Goal: Information Seeking & Learning: Compare options

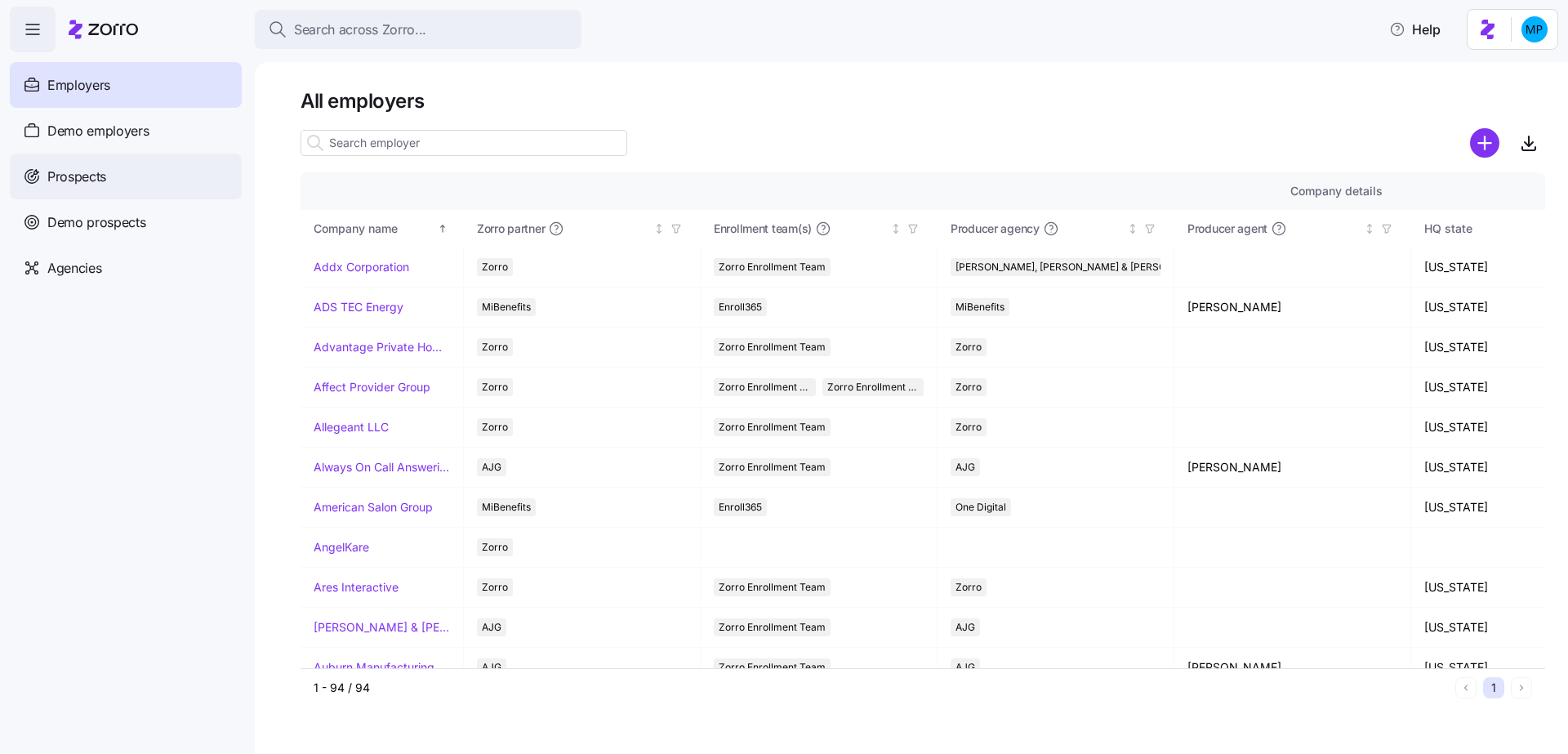
click at [130, 178] on div "Prospects" at bounding box center [125, 176] width 232 height 45
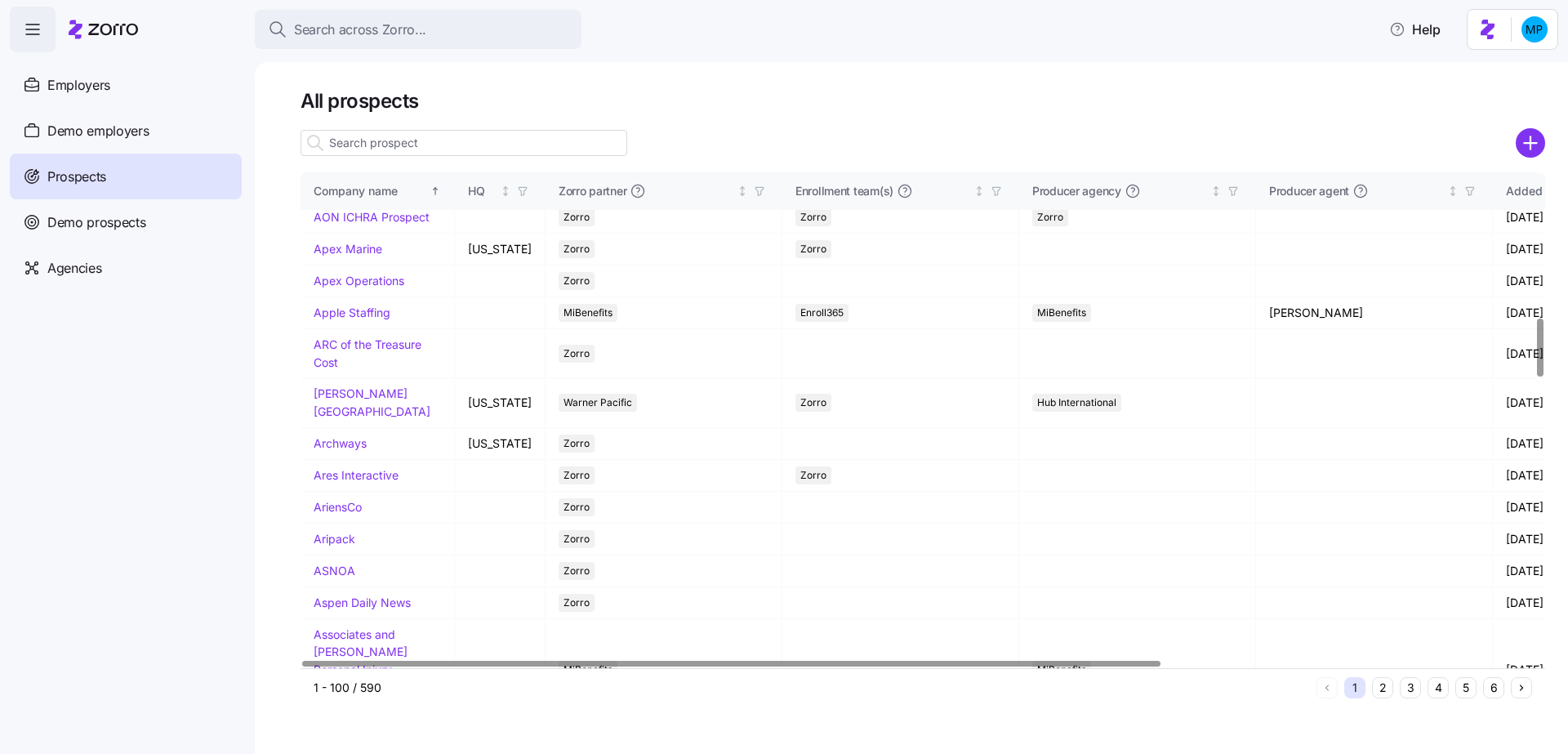
scroll to position [1525, 0]
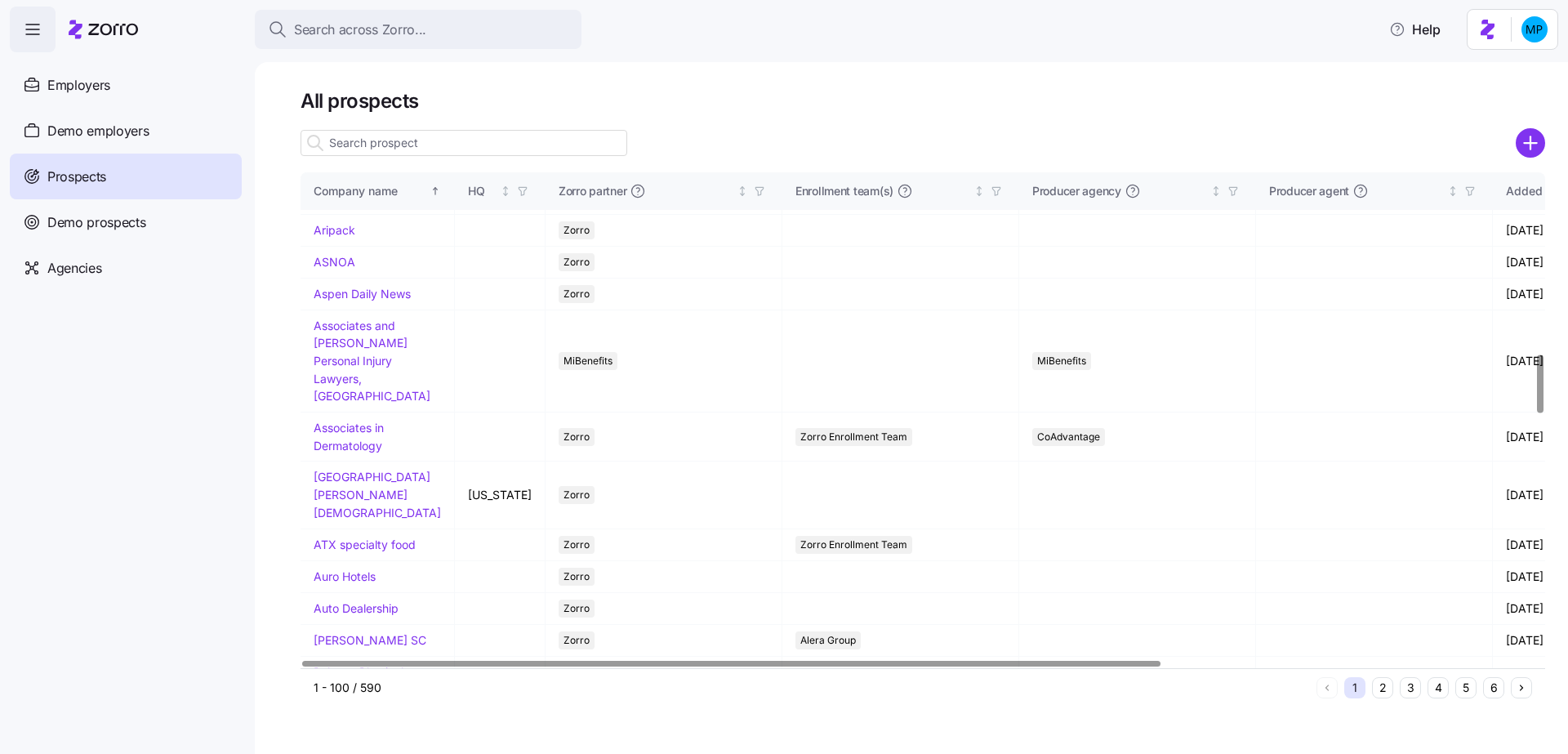
click at [432, 148] on input at bounding box center [464, 143] width 327 height 26
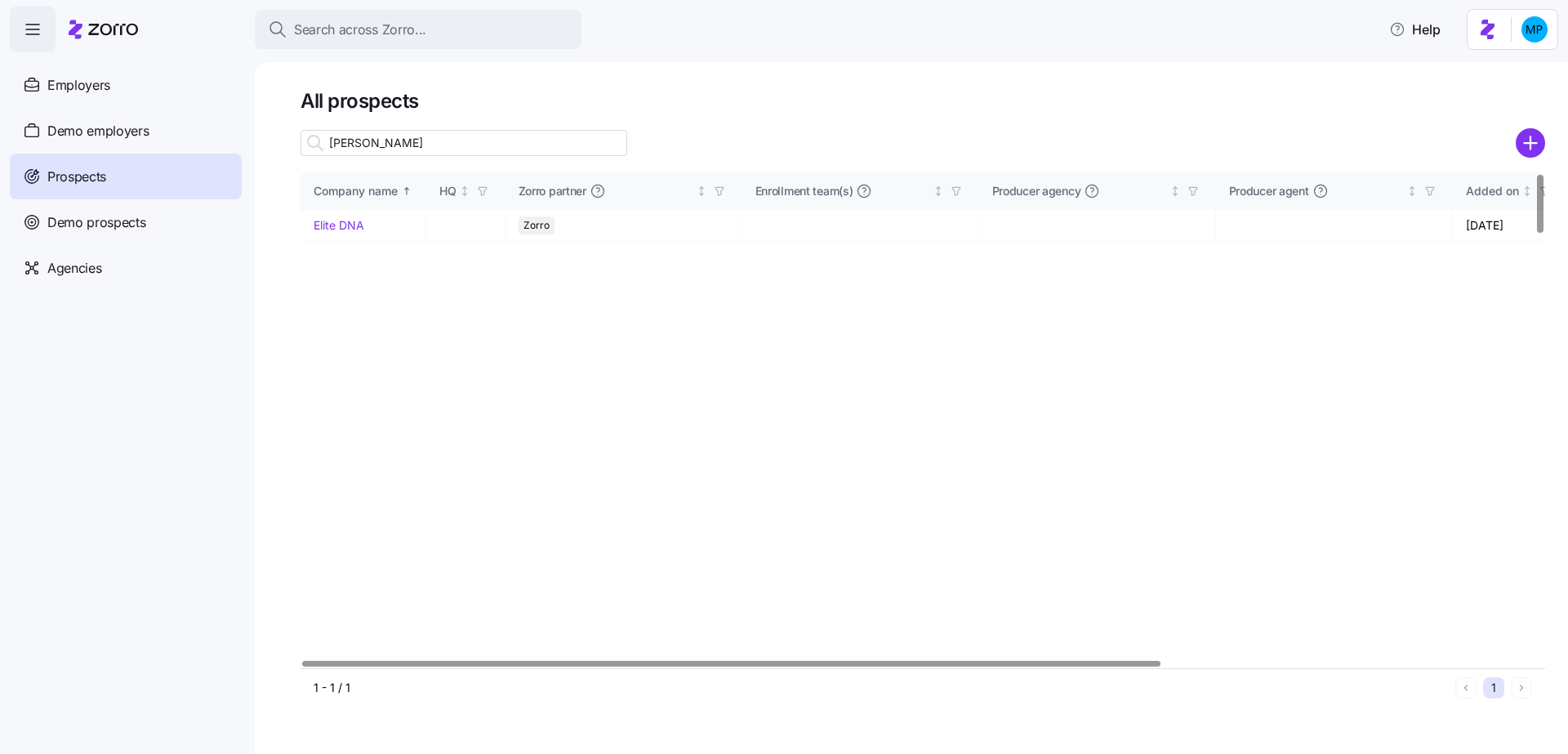
type input "[PERSON_NAME]"
click at [342, 223] on link "Elite DNA" at bounding box center [338, 224] width 50 height 14
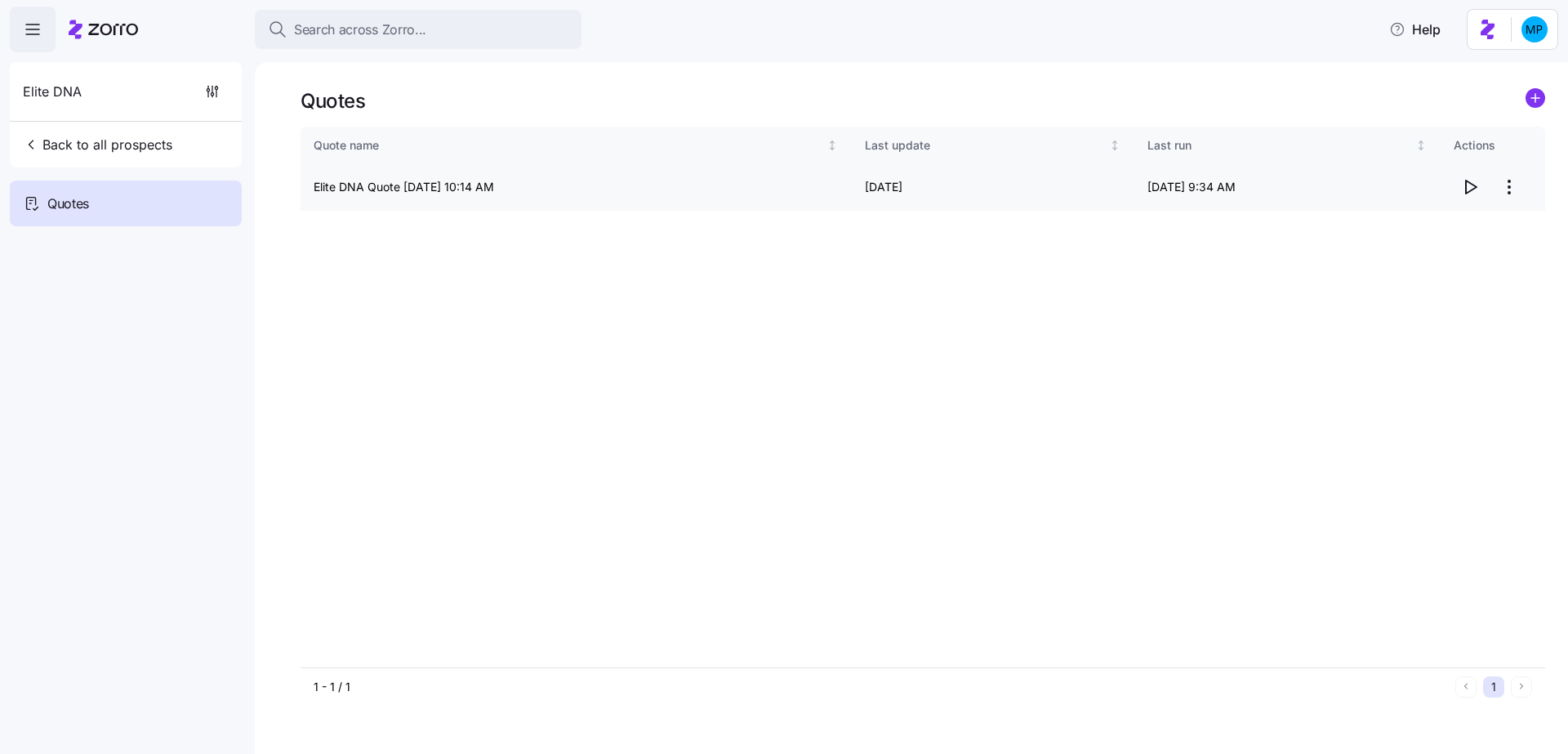
click at [1465, 185] on icon "button" at bounding box center [1471, 187] width 20 height 20
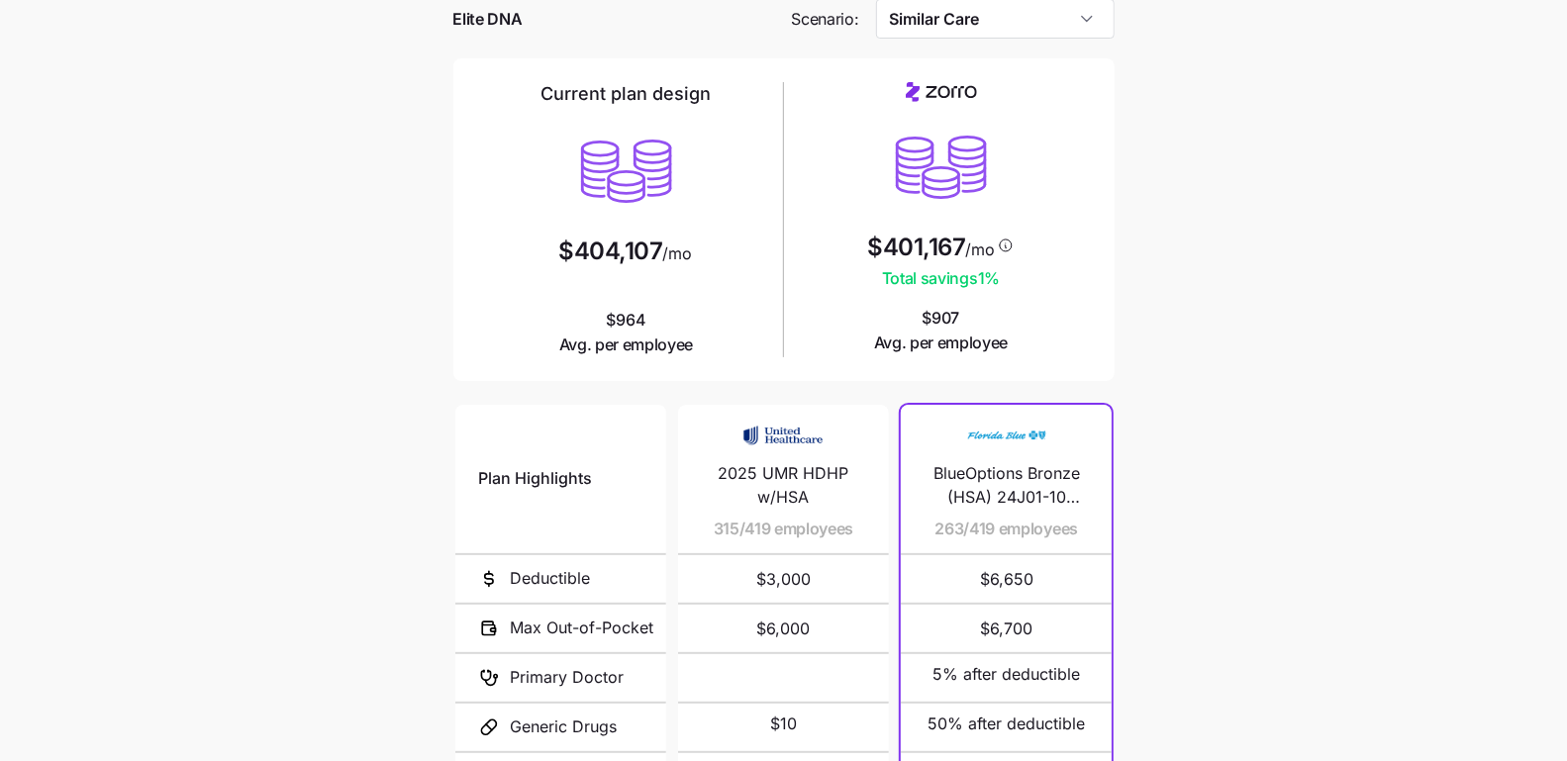
scroll to position [42, 0]
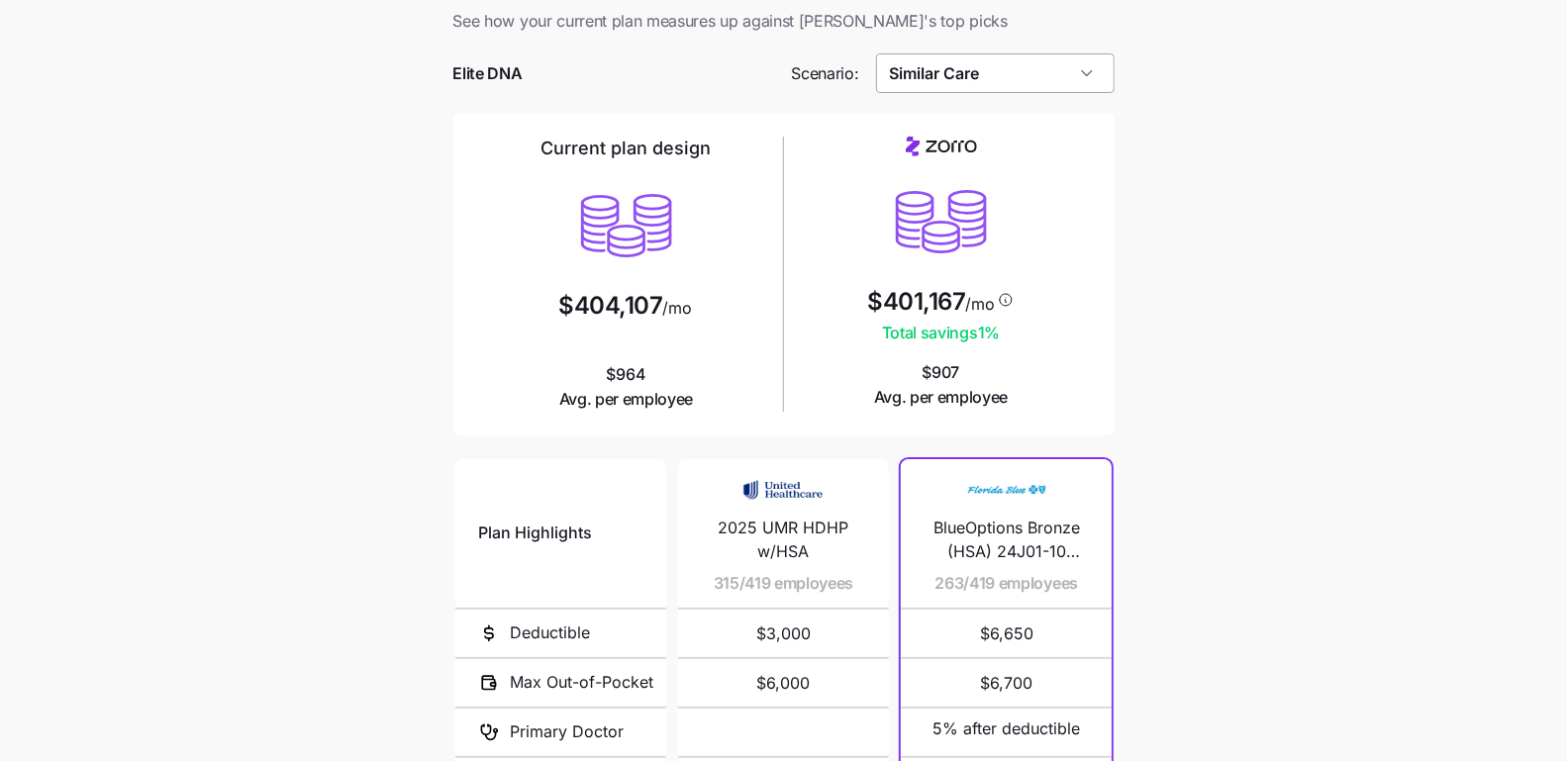
click at [985, 70] on input "Similar Care" at bounding box center [995, 73] width 239 height 40
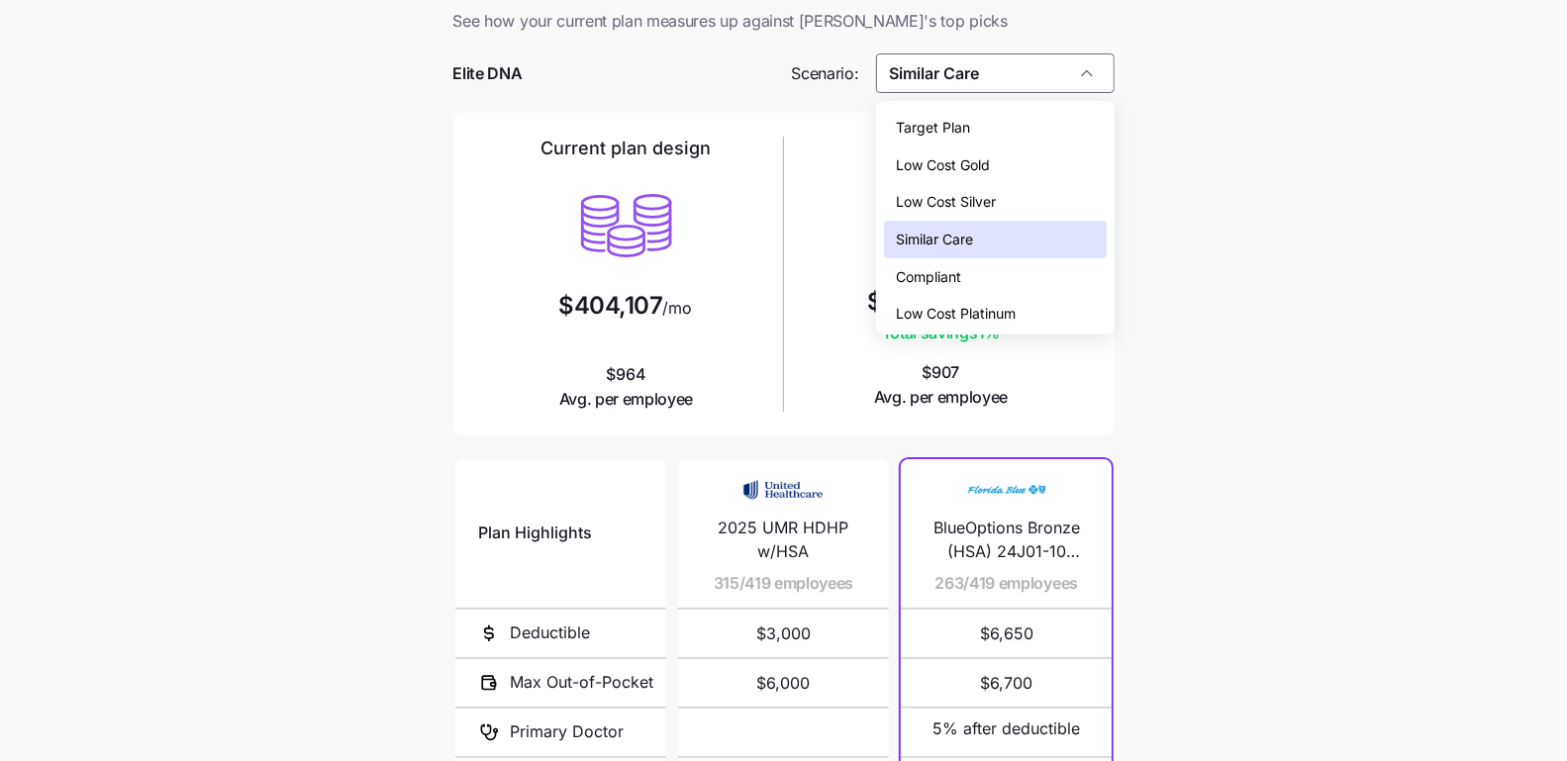
click at [994, 162] on div "Low Cost Gold" at bounding box center [995, 165] width 223 height 38
type input "Low Cost Gold"
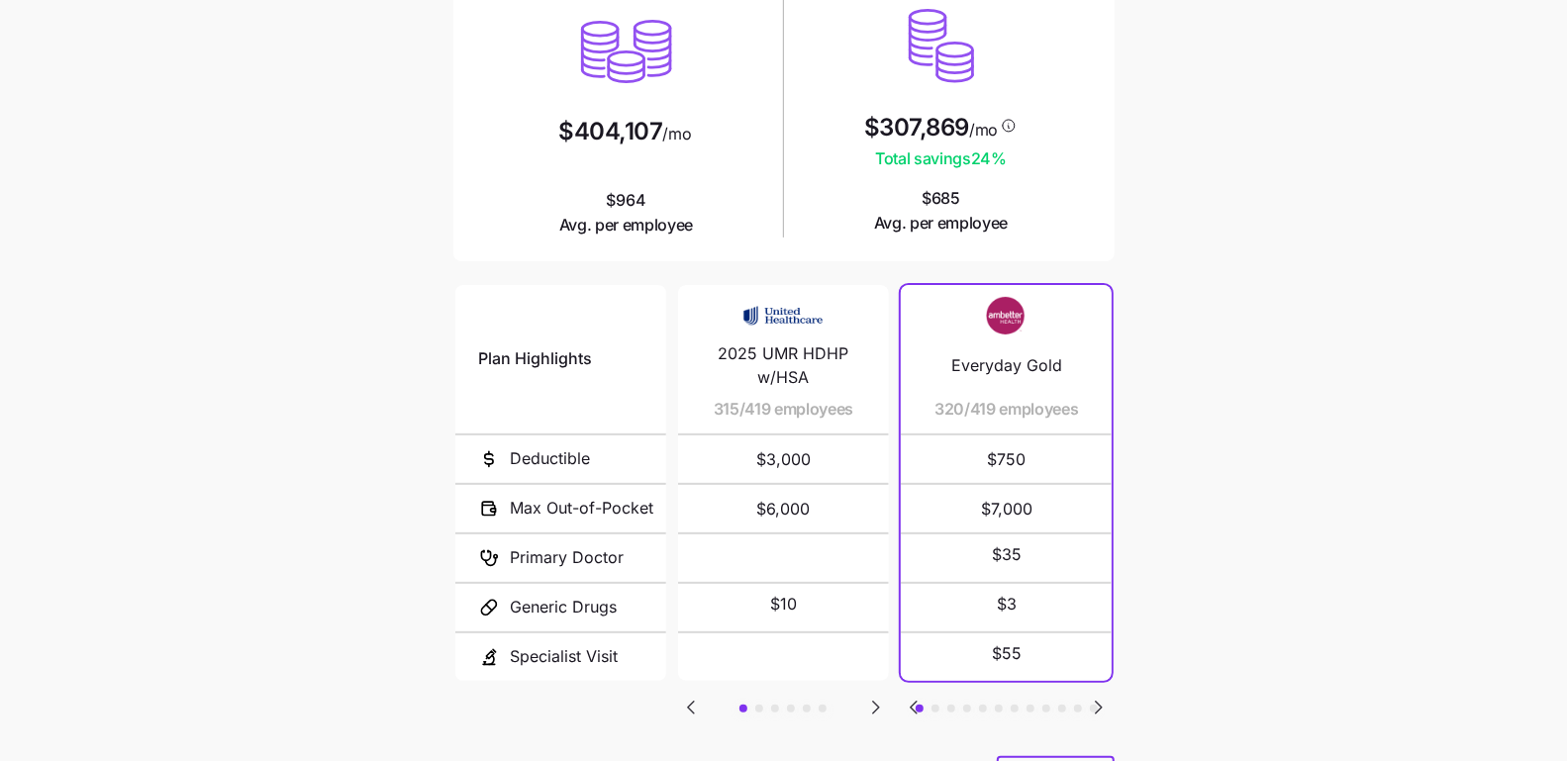
scroll to position [272, 0]
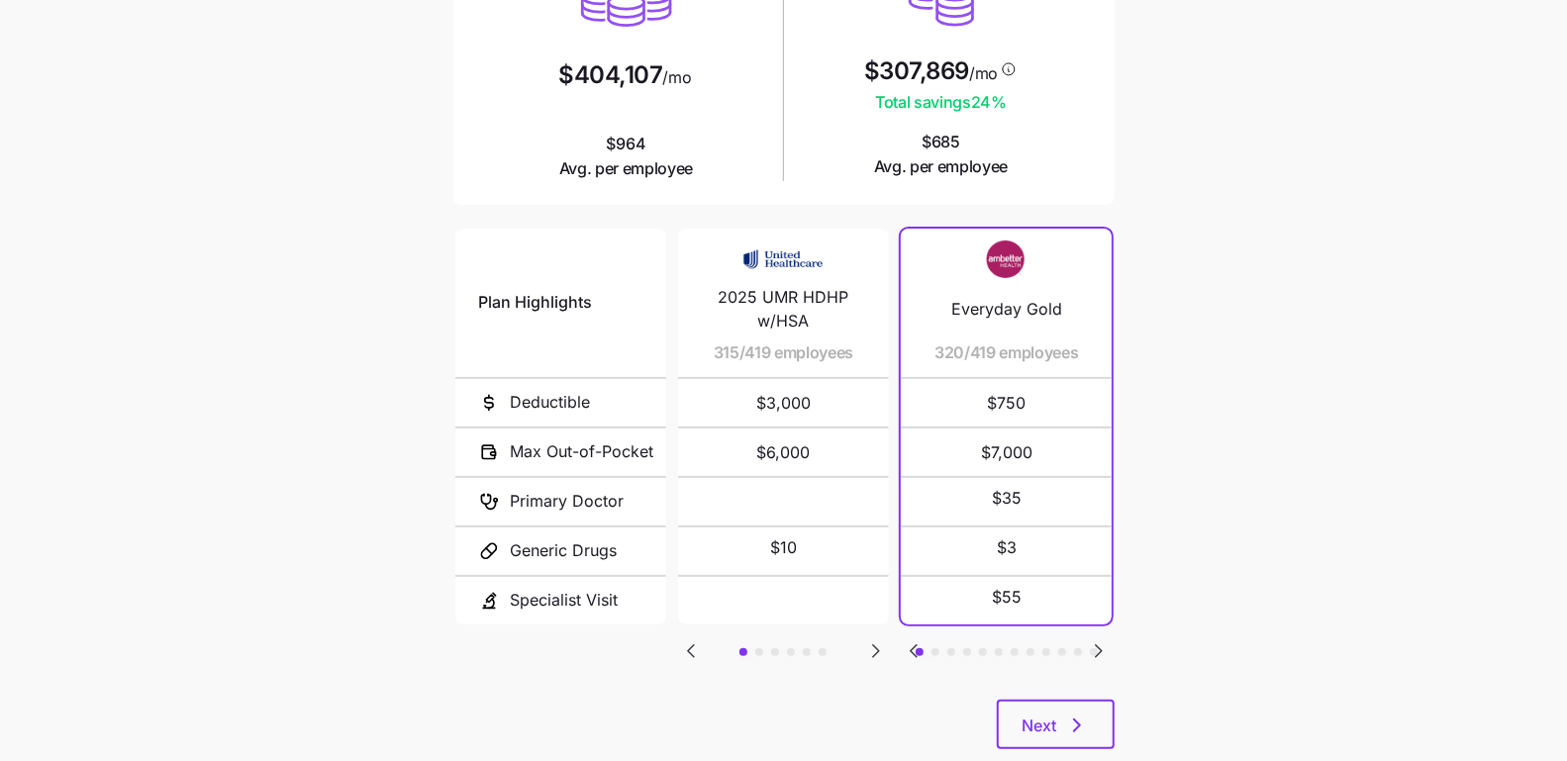
click at [1099, 640] on icon "Go to next slide" at bounding box center [1099, 651] width 24 height 24
click at [1095, 647] on icon "Go to next slide" at bounding box center [1099, 651] width 24 height 24
